Goal: Find specific page/section: Find specific page/section

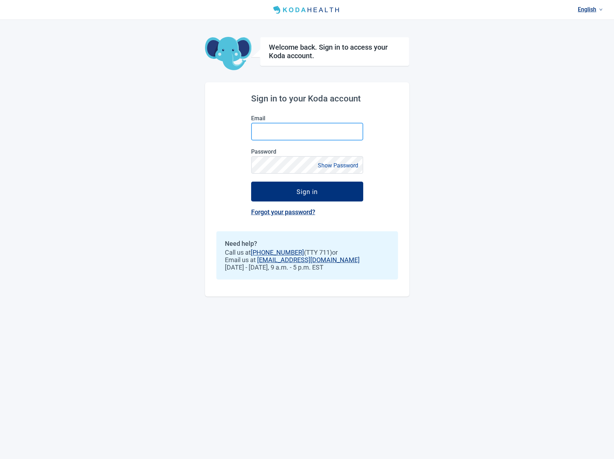
click at [298, 124] on input "Email" at bounding box center [307, 132] width 112 height 18
type input "**********"
click at [251, 182] on button "Sign in" at bounding box center [307, 192] width 112 height 20
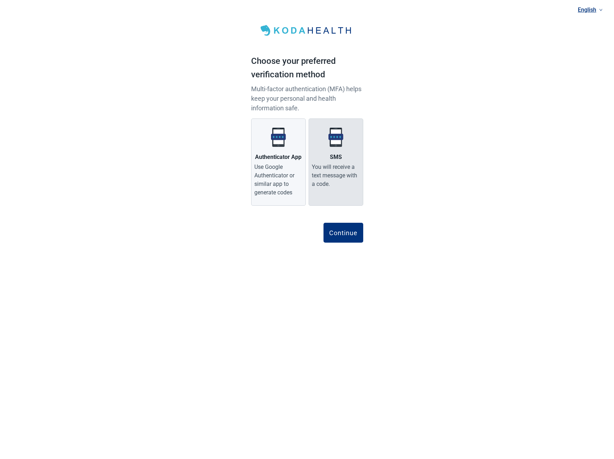
drag, startPoint x: 291, startPoint y: 163, endPoint x: 310, endPoint y: 185, distance: 28.5
click at [292, 163] on div "Use Google Authenticator or similar app to generate codes" at bounding box center [279, 180] width 48 height 34
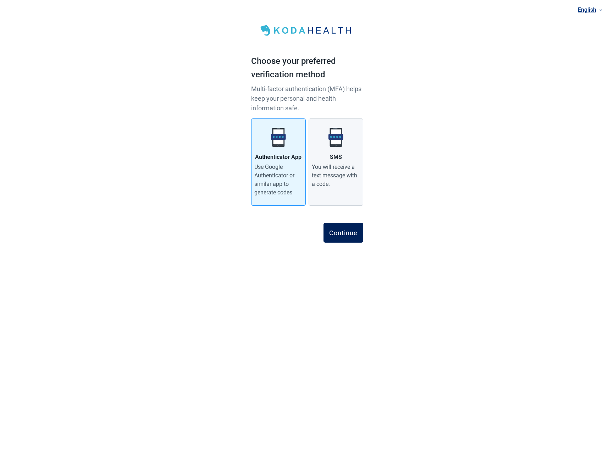
click at [344, 234] on div "Continue" at bounding box center [343, 232] width 28 height 7
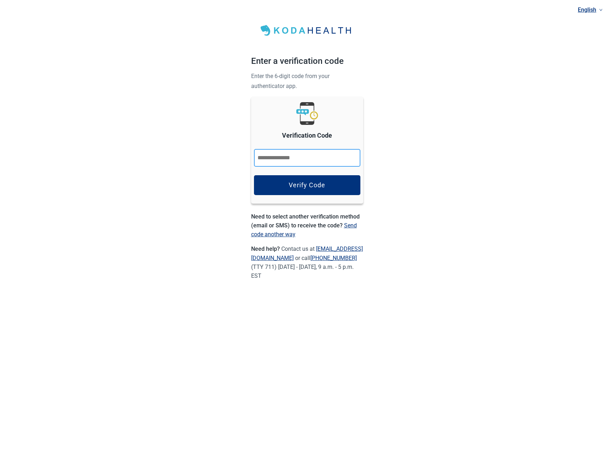
click at [298, 158] on input "Verification Code" at bounding box center [307, 158] width 106 height 18
type input "******"
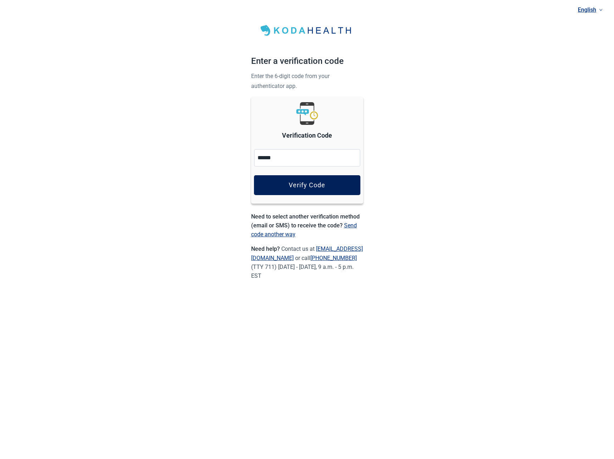
click at [322, 184] on div "Verify Code" at bounding box center [307, 185] width 37 height 7
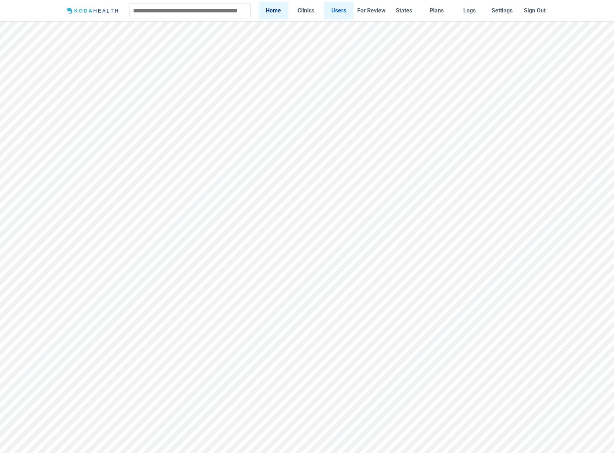
click at [343, 13] on link "Users" at bounding box center [339, 10] width 30 height 17
click at [307, 11] on link "Clinics" at bounding box center [304, 10] width 30 height 17
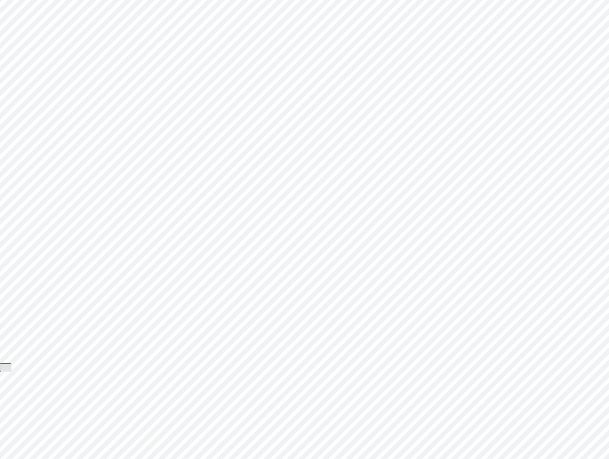
scroll to position [92, 0]
click at [273, 253] on strong "Default Koda Experience" at bounding box center [268, 252] width 64 height 7
click at [279, 250] on strong "Default Koda Experience" at bounding box center [268, 252] width 64 height 7
